Goal: Task Accomplishment & Management: Manage account settings

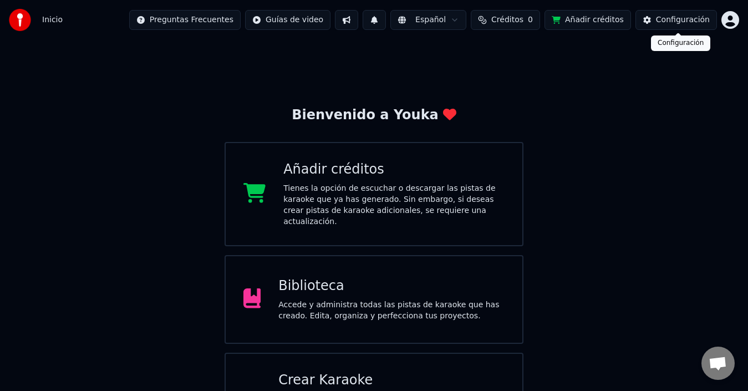
click at [709, 19] on button "Configuración" at bounding box center [675, 20] width 81 height 20
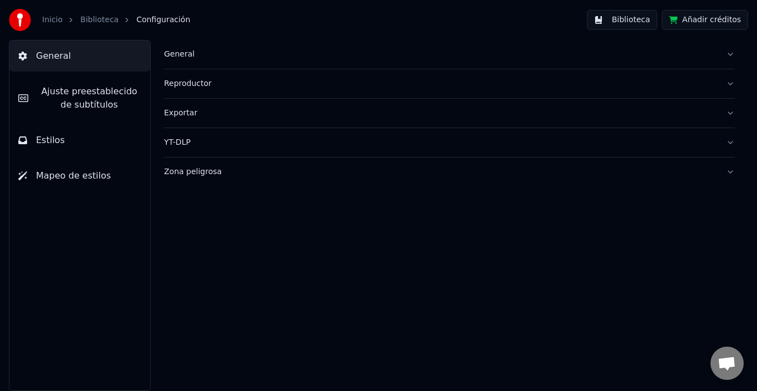
click at [58, 19] on link "Inicio" at bounding box center [52, 19] width 21 height 11
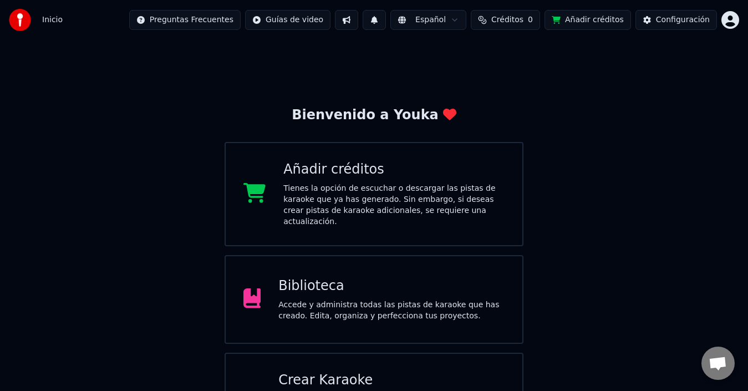
scroll to position [44, 0]
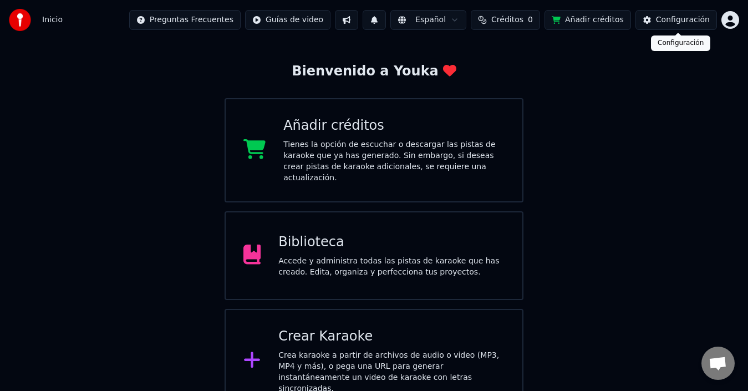
click at [700, 24] on div "Configuración" at bounding box center [683, 19] width 54 height 11
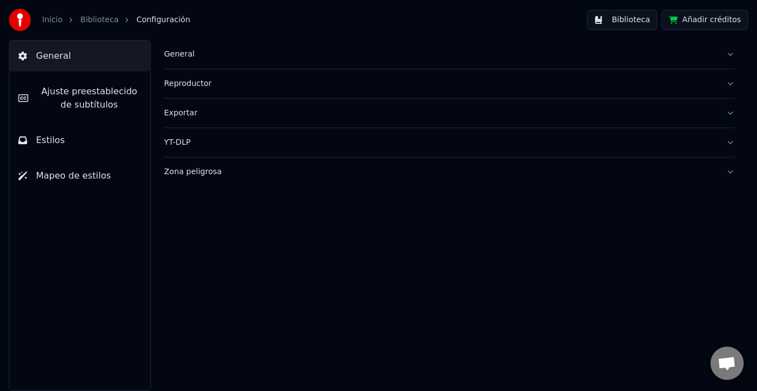
click at [714, 12] on button "Añadir créditos" at bounding box center [705, 20] width 86 height 20
click at [43, 26] on div "Inicio Biblioteca Configuración" at bounding box center [99, 20] width 181 height 22
click at [45, 17] on link "Inicio" at bounding box center [52, 19] width 21 height 11
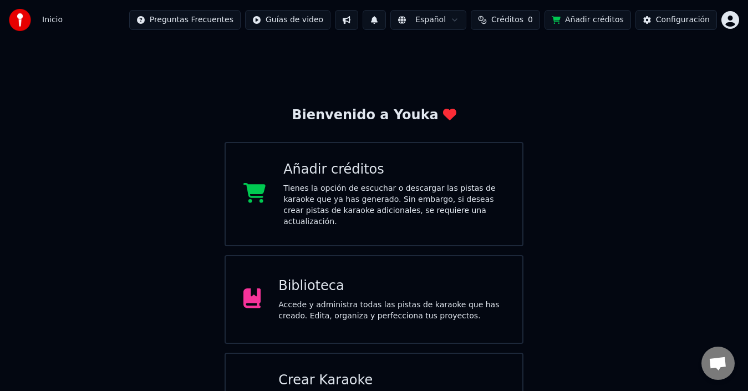
click at [735, 20] on html "Inicio Preguntas Frecuentes Guías de video Español Créditos 0 Añadir créditos C…" at bounding box center [374, 228] width 748 height 457
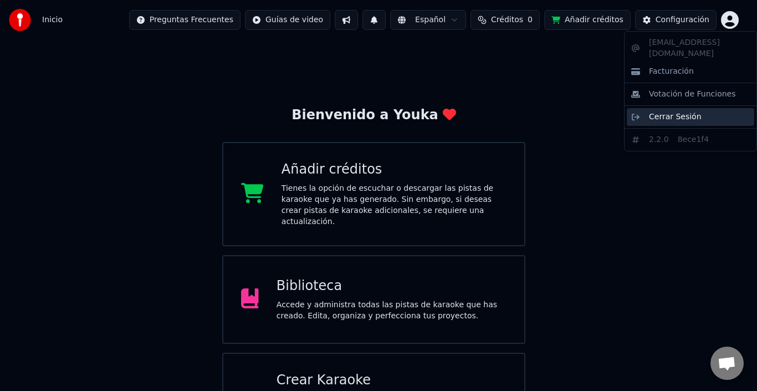
click at [664, 111] on span "Cerrar Sesión" at bounding box center [675, 116] width 53 height 11
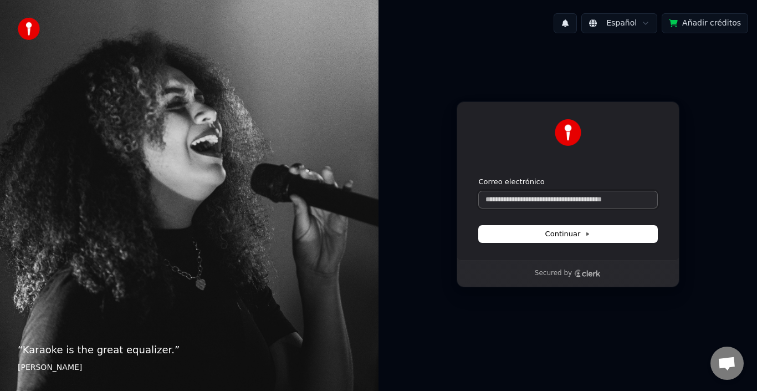
click at [547, 199] on input "Correo electrónico" at bounding box center [568, 199] width 178 height 17
type input "*"
click at [479, 177] on button "submit" at bounding box center [479, 177] width 0 height 0
type input "**********"
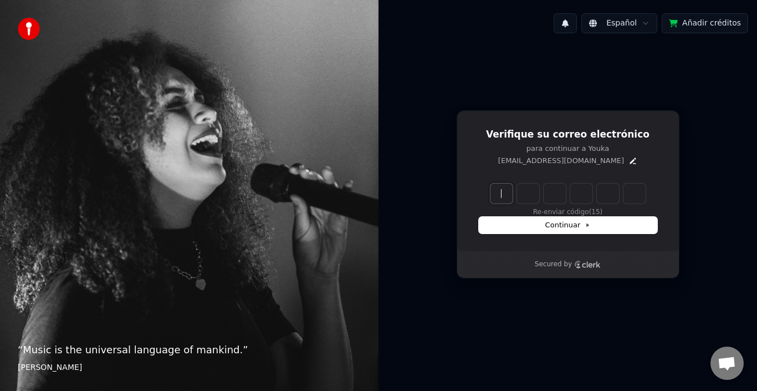
type input "*"
type input "******"
